Goal: Task Accomplishment & Management: Manage account settings

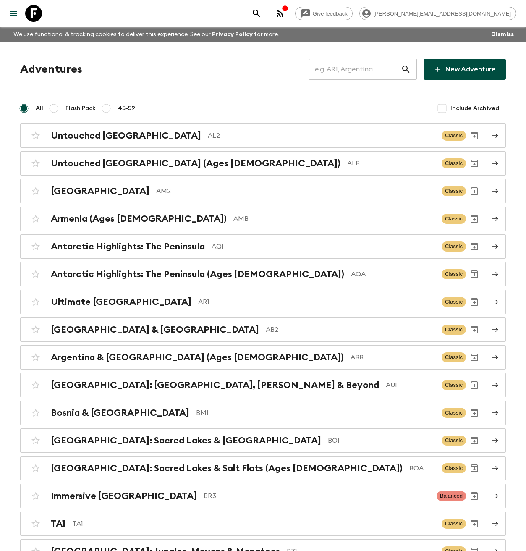
click at [358, 75] on input "text" at bounding box center [355, 70] width 92 height 24
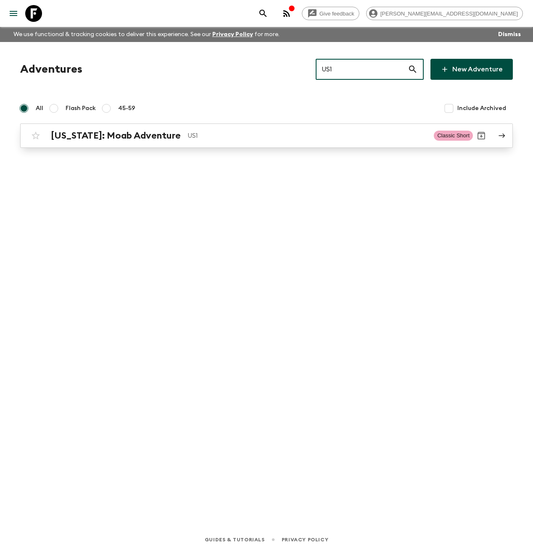
type input "US1"
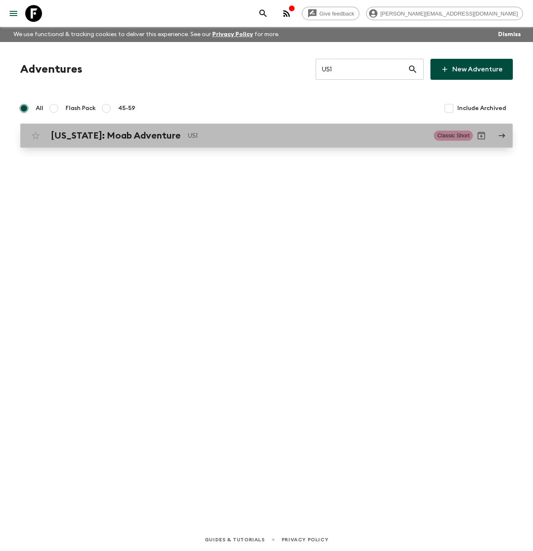
click at [271, 143] on div "Utah: Moab Adventure US1 Classic Short" at bounding box center [249, 135] width 445 height 17
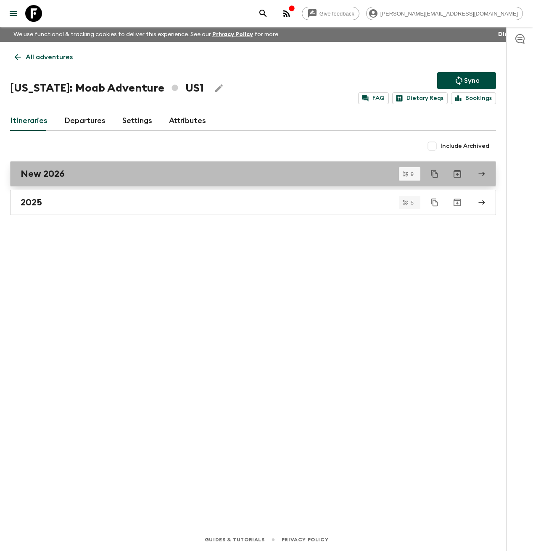
click at [162, 185] on link "New 2026" at bounding box center [253, 173] width 486 height 25
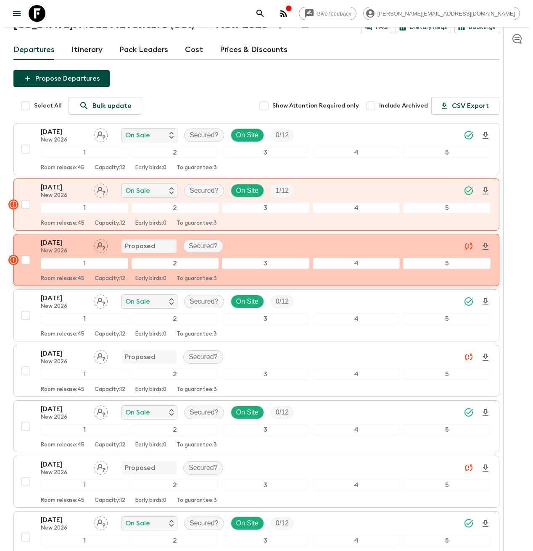
scroll to position [63, 0]
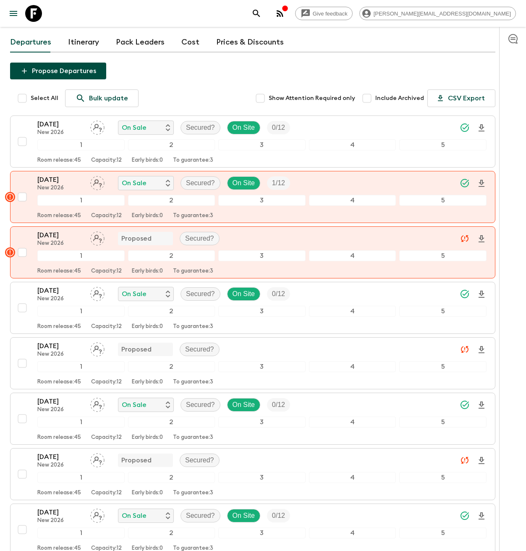
click at [71, 71] on button "Propose Departures" at bounding box center [58, 71] width 96 height 17
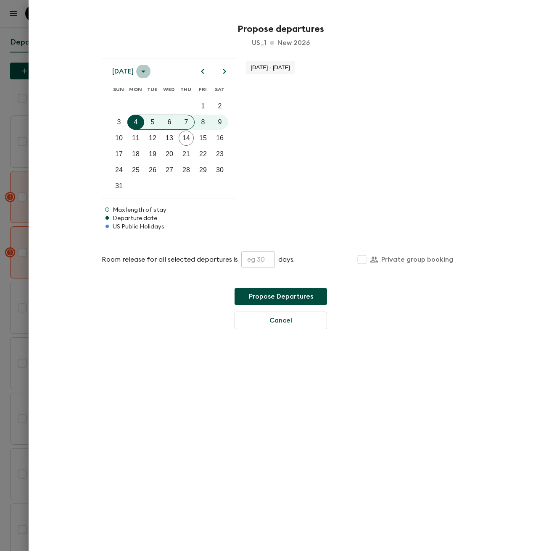
click at [148, 72] on icon "calendar view is open, switch to year view" at bounding box center [143, 71] width 10 height 10
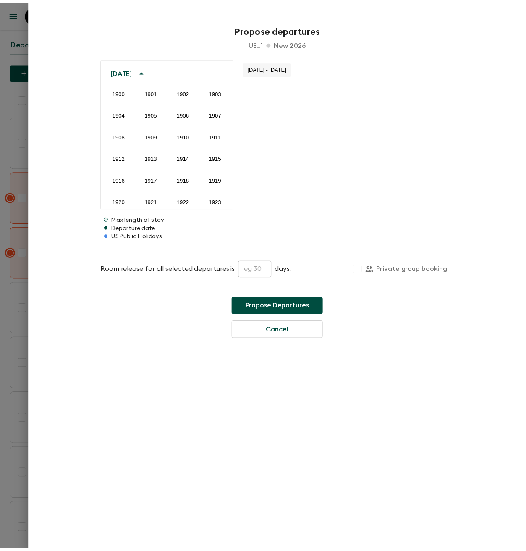
scroll to position [843, 0]
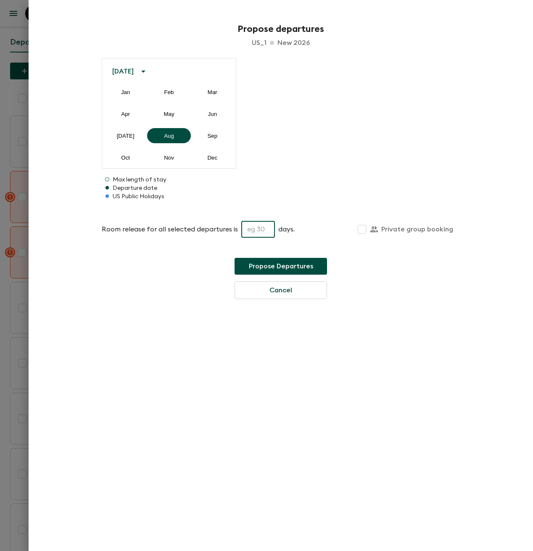
click at [257, 235] on input "text" at bounding box center [258, 229] width 34 height 17
type input "45"
click at [133, 114] on button "Apr" at bounding box center [125, 113] width 43 height 15
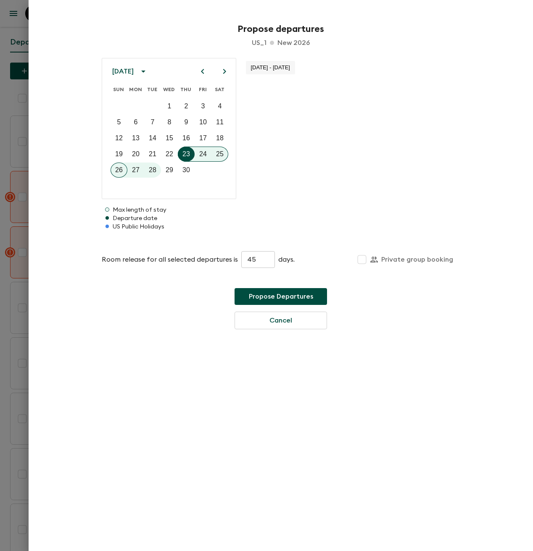
click at [226, 71] on icon "Next month" at bounding box center [224, 71] width 10 height 10
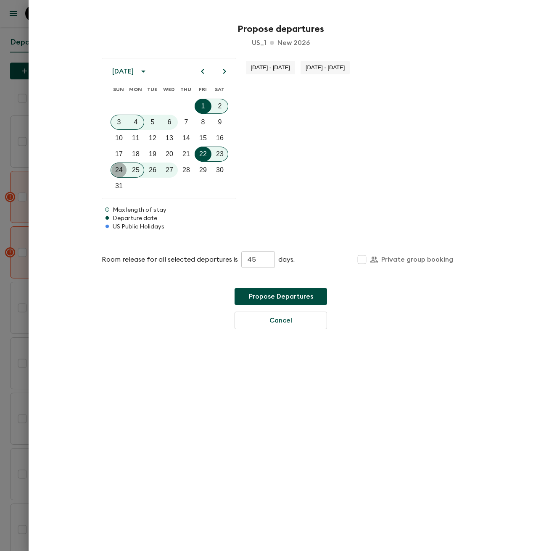
click at [121, 170] on p "24" at bounding box center [119, 170] width 8 height 10
click at [225, 71] on icon "Next month" at bounding box center [224, 71] width 3 height 5
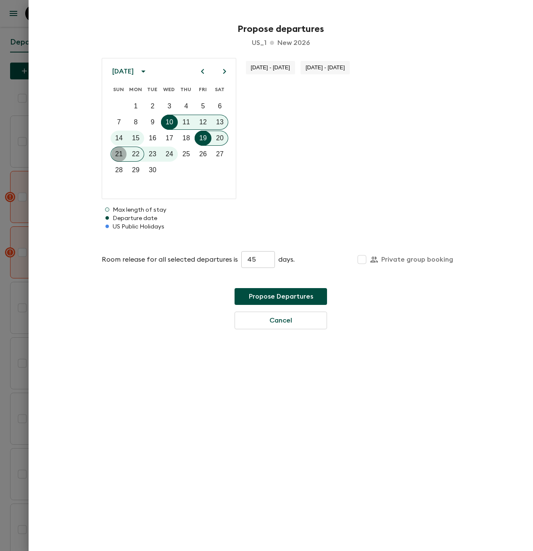
click at [121, 155] on p "21" at bounding box center [119, 154] width 8 height 10
click at [224, 74] on icon "Next month" at bounding box center [224, 71] width 10 height 10
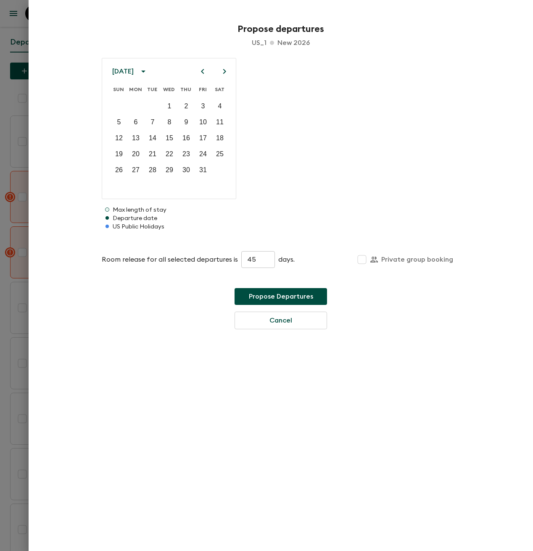
click at [224, 74] on icon "Next month" at bounding box center [224, 71] width 10 height 10
click at [119, 124] on p "6" at bounding box center [119, 122] width 4 height 10
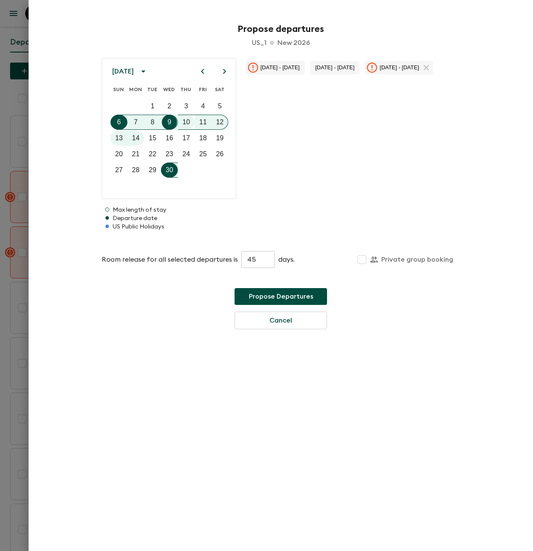
click at [222, 69] on icon "Next month" at bounding box center [224, 71] width 10 height 10
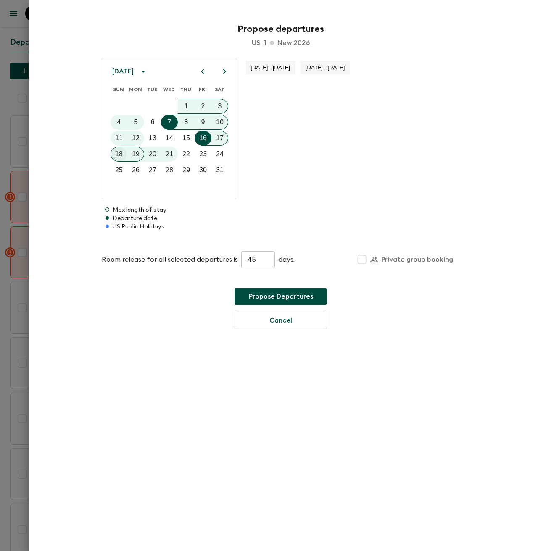
click at [123, 154] on button "18" at bounding box center [118, 154] width 15 height 15
click at [281, 300] on button "Propose Departures" at bounding box center [280, 296] width 92 height 17
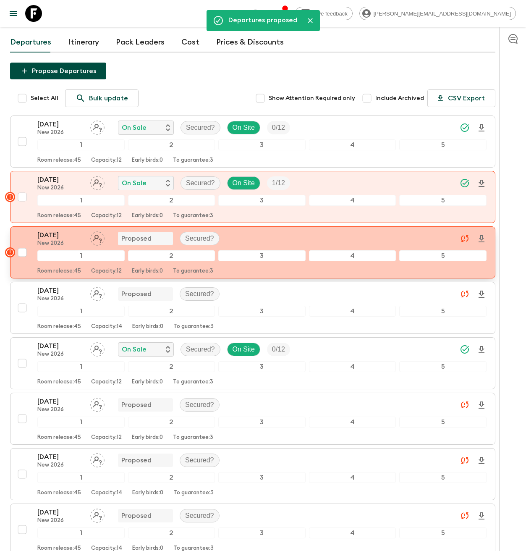
scroll to position [65, 0]
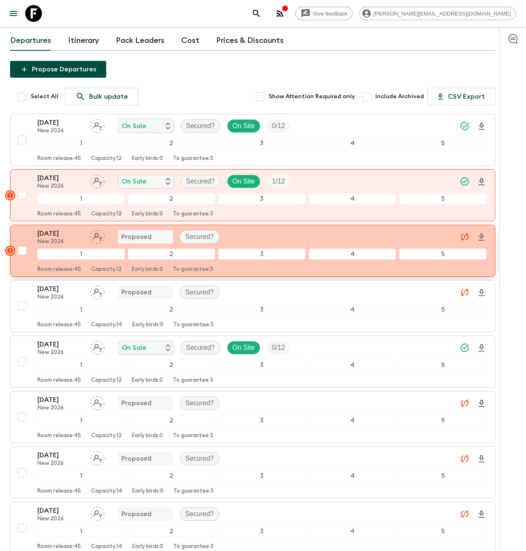
click at [59, 234] on p "22 May 2026" at bounding box center [60, 234] width 46 height 10
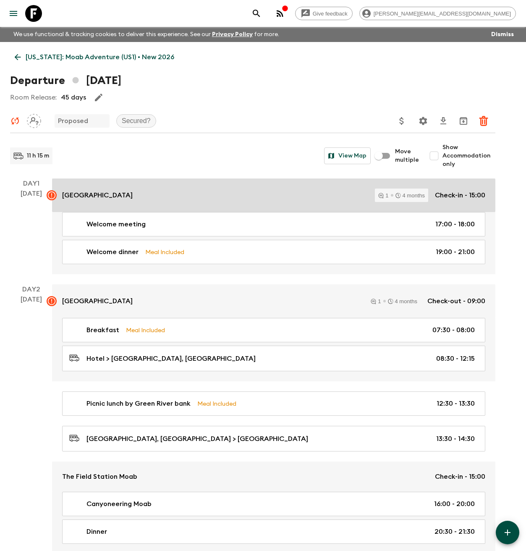
click at [142, 197] on div "Evo Hotel Salt Lake 1 4 months Check-in - 15:00" at bounding box center [273, 195] width 423 height 13
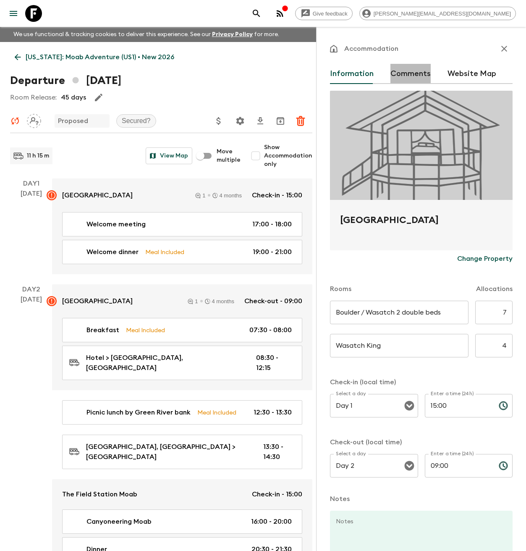
click at [418, 74] on button "Comments" at bounding box center [411, 74] width 40 height 20
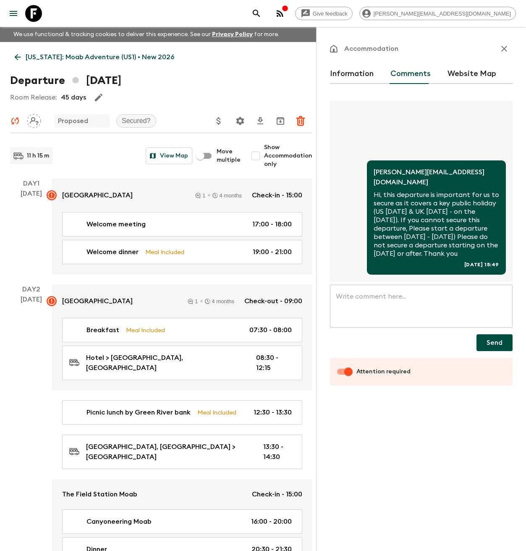
drag, startPoint x: 453, startPoint y: 258, endPoint x: 374, endPoint y: 189, distance: 105.4
click at [374, 189] on div "aida@flashpack.com Hi, this departure is important for us to secure as it cover…" at bounding box center [436, 217] width 139 height 114
copy p "Hi, this departure is important for us to secure as it covers a key public holi…"
click at [502, 50] on icon "button" at bounding box center [505, 49] width 10 height 10
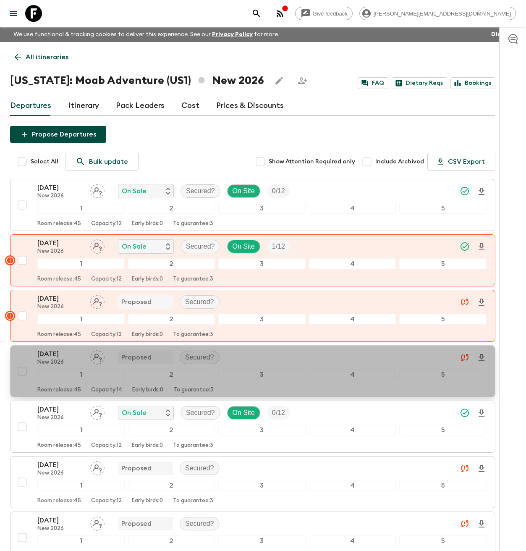
click at [62, 358] on p "24 May 2026" at bounding box center [60, 354] width 46 height 10
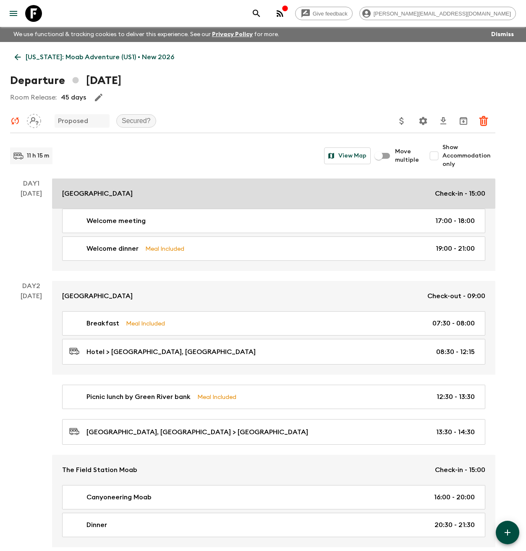
click at [126, 187] on link "Evo Hotel Salt Lake Check-in - 15:00" at bounding box center [274, 194] width 444 height 30
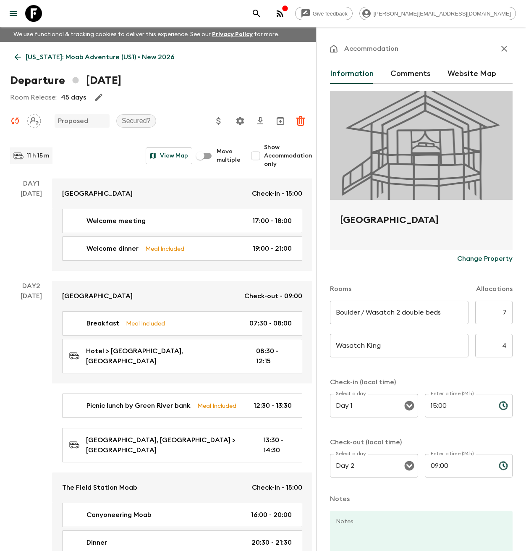
click at [405, 74] on button "Comments" at bounding box center [411, 74] width 40 height 20
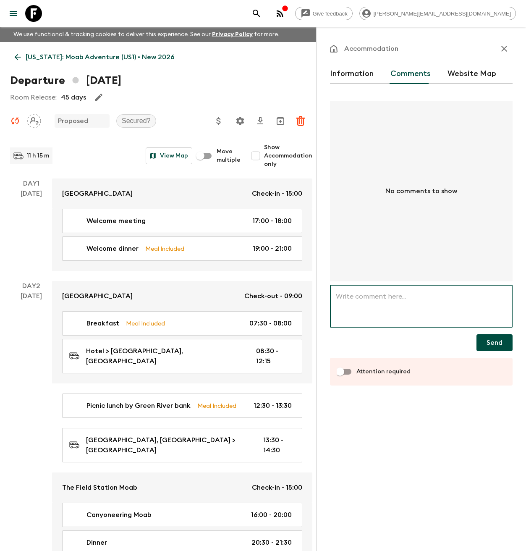
click at [384, 300] on textarea at bounding box center [421, 306] width 171 height 29
paste textarea "Hi, this departure is important for us to secure as it covers a key public holi…"
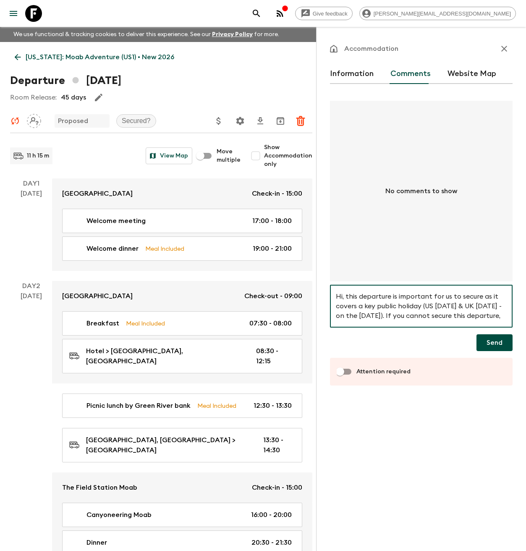
type textarea "Hi, this departure is important for us to secure as it covers a key public holi…"
click at [502, 49] on icon "button" at bounding box center [505, 49] width 10 height 10
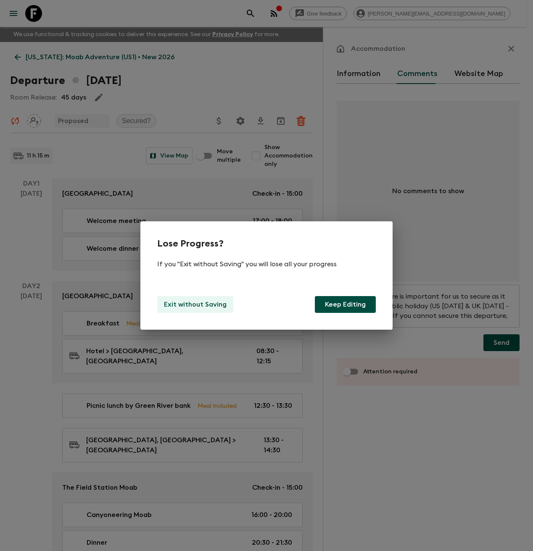
click at [210, 306] on p "Exit without Saving" at bounding box center [195, 305] width 63 height 10
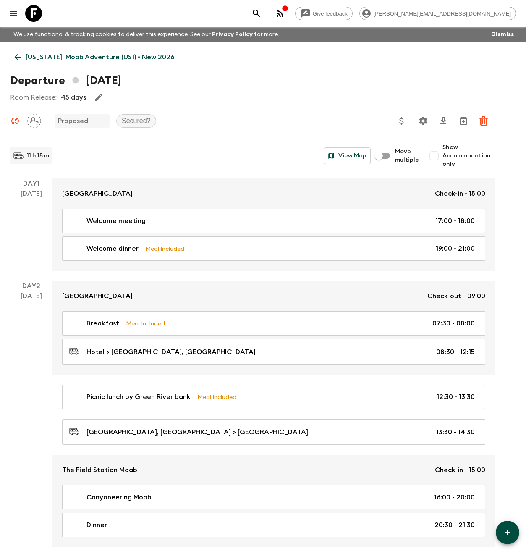
click at [20, 55] on icon at bounding box center [17, 57] width 9 height 9
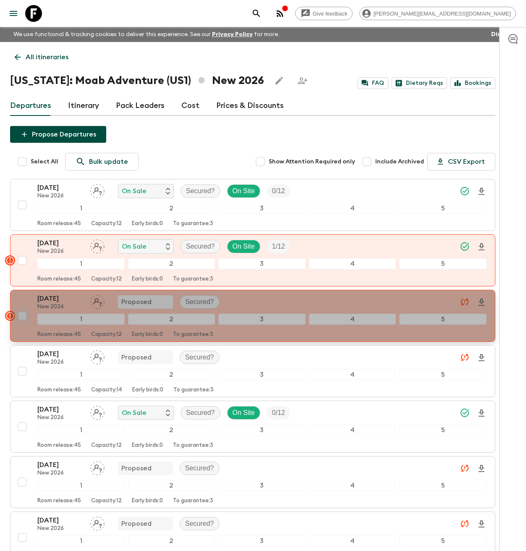
click at [22, 317] on input "checkbox" at bounding box center [22, 316] width 17 height 17
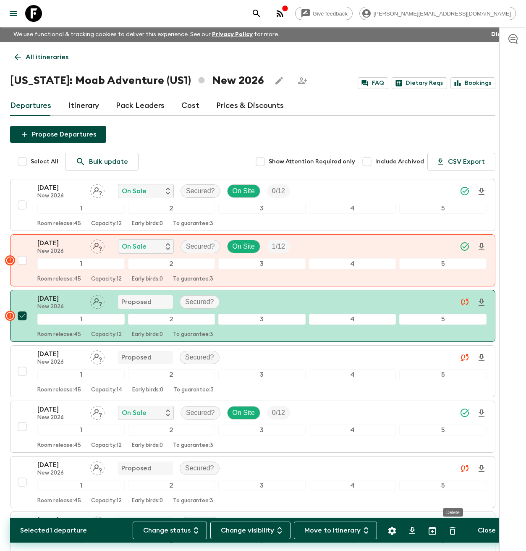
click at [458, 534] on icon "Delete" at bounding box center [453, 531] width 10 height 10
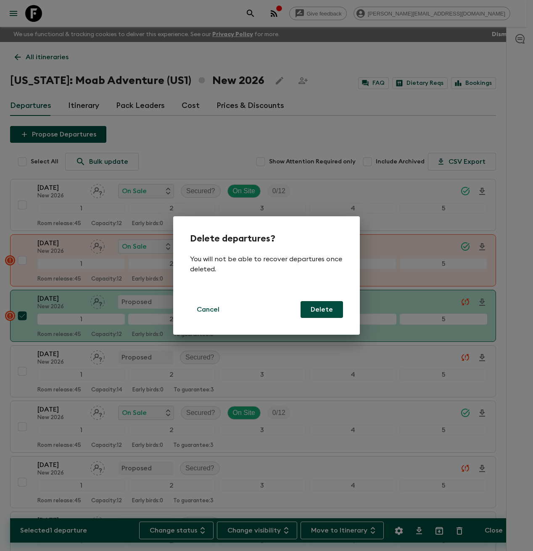
click at [327, 316] on button "Delete" at bounding box center [321, 309] width 42 height 17
checkbox input "false"
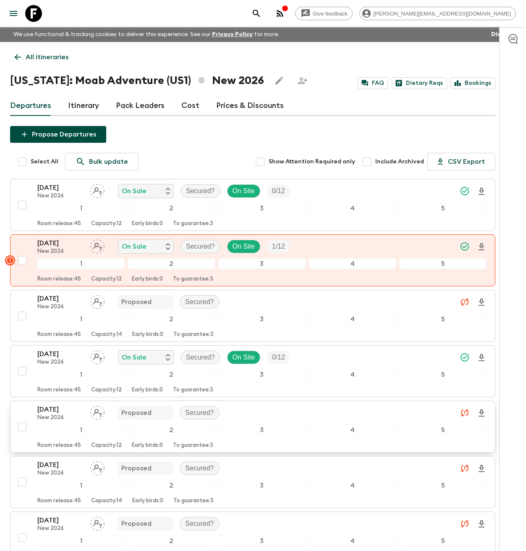
click at [23, 427] on input "checkbox" at bounding box center [22, 426] width 17 height 17
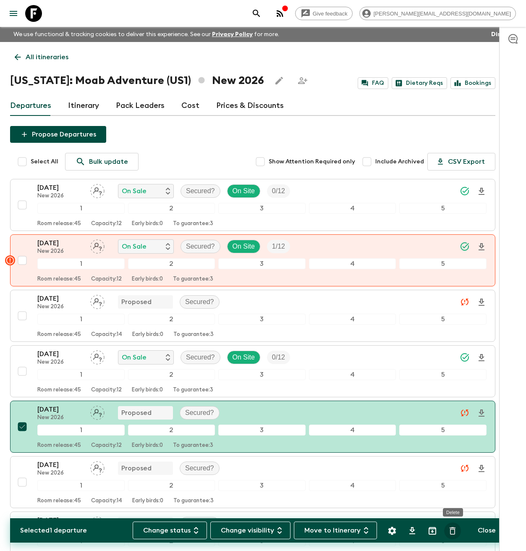
click at [451, 534] on icon "Delete" at bounding box center [453, 531] width 10 height 10
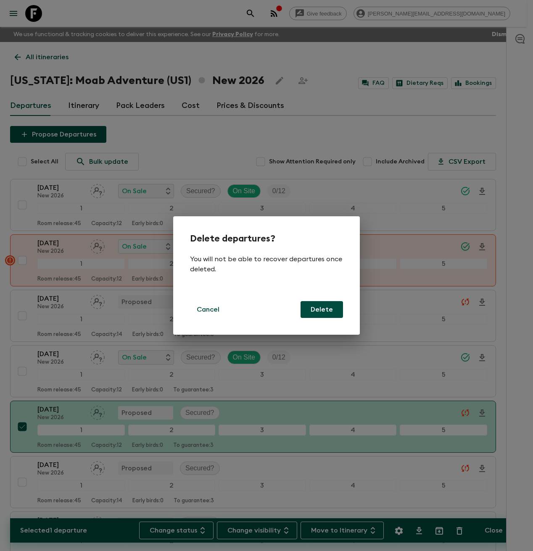
click at [320, 313] on button "Delete" at bounding box center [321, 309] width 42 height 17
checkbox input "false"
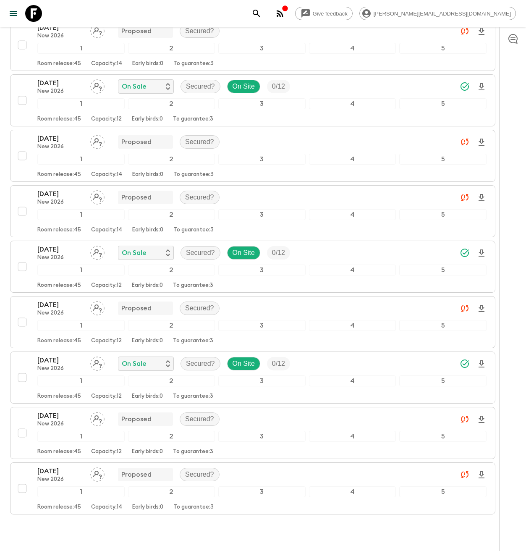
scroll to position [272, 0]
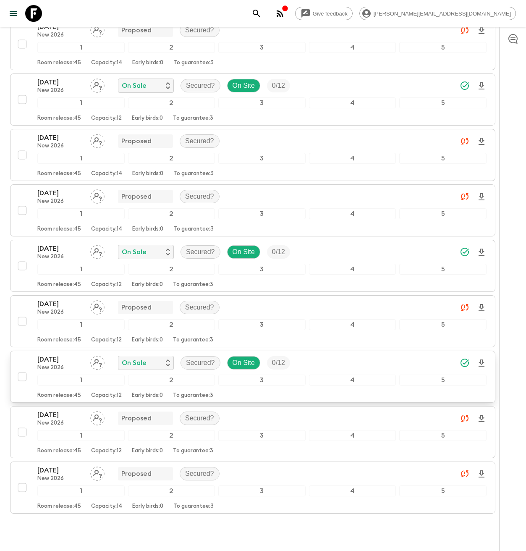
click at [25, 380] on input "checkbox" at bounding box center [22, 376] width 17 height 17
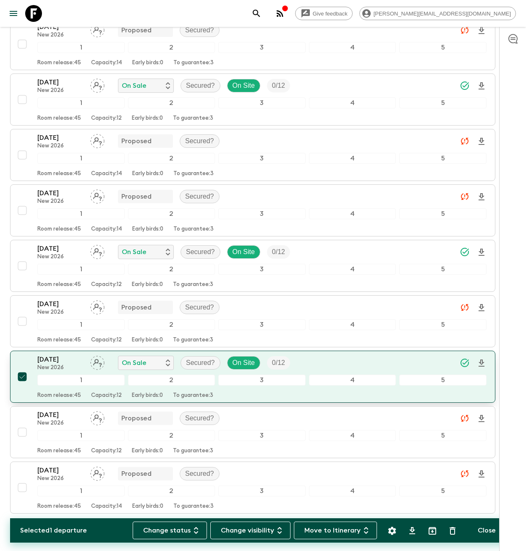
click at [24, 381] on input "checkbox" at bounding box center [22, 376] width 17 height 17
checkbox input "false"
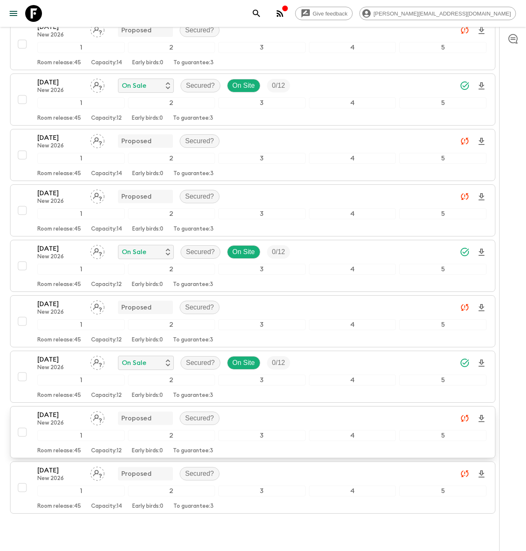
click at [22, 437] on input "checkbox" at bounding box center [22, 432] width 17 height 17
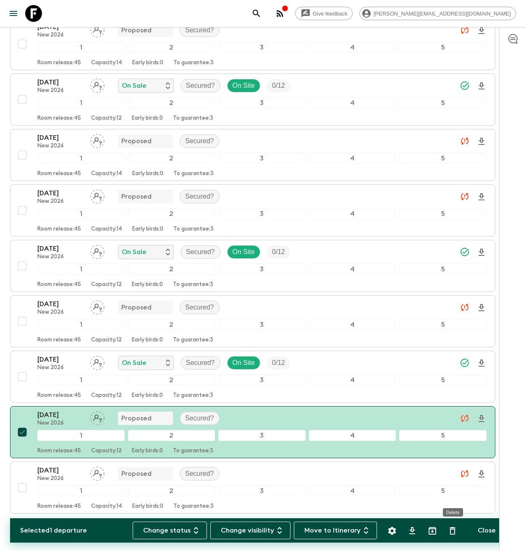
click at [454, 531] on icon "Delete" at bounding box center [453, 531] width 10 height 10
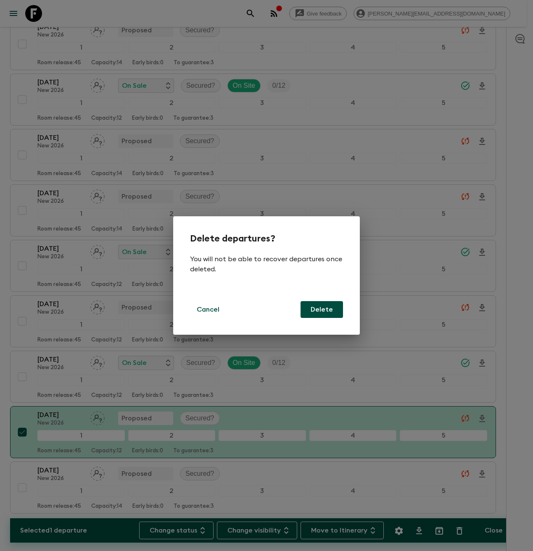
click at [330, 312] on button "Delete" at bounding box center [321, 309] width 42 height 17
checkbox input "false"
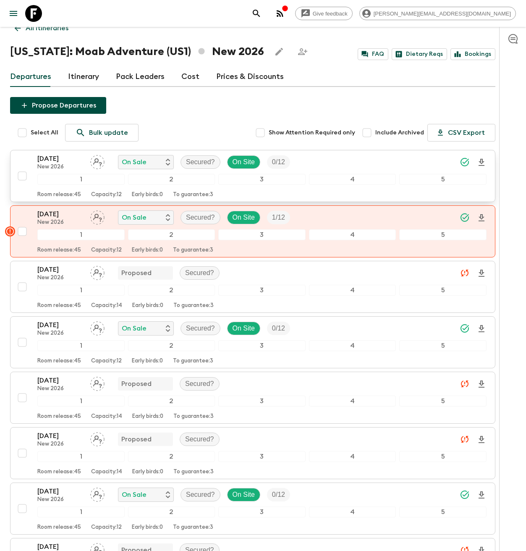
scroll to position [0, 0]
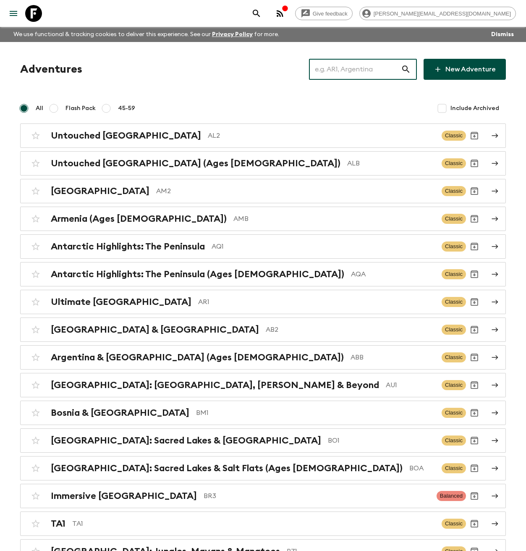
click at [348, 68] on input "text" at bounding box center [355, 70] width 92 height 24
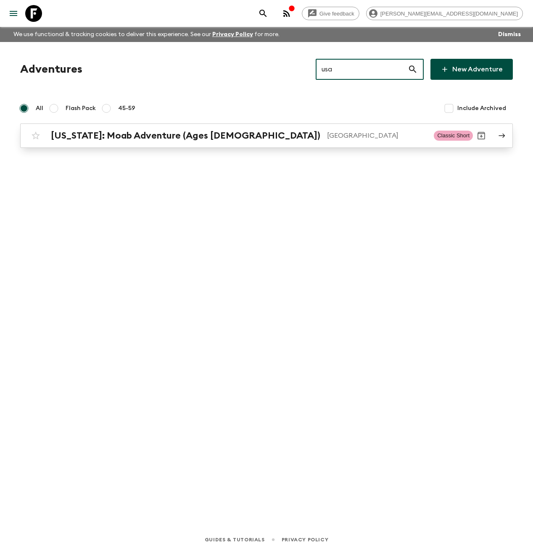
type input "usa"
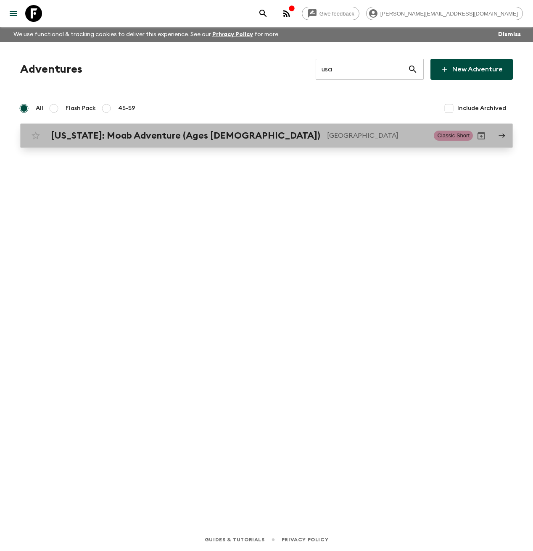
click at [327, 131] on p "[GEOGRAPHIC_DATA]" at bounding box center [377, 136] width 100 height 10
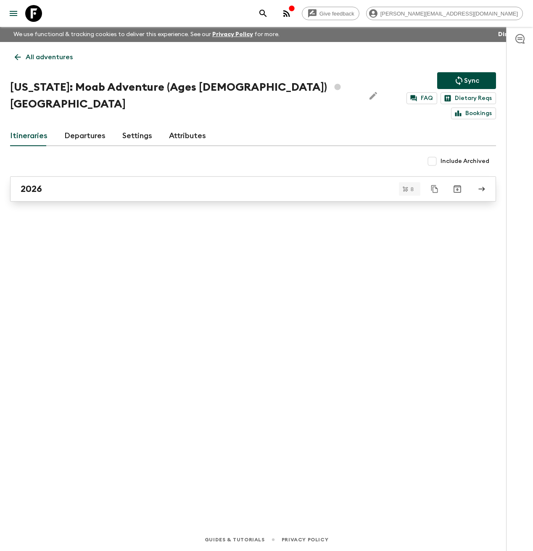
click at [122, 185] on link "2026" at bounding box center [253, 188] width 486 height 25
